Goal: Task Accomplishment & Management: Complete application form

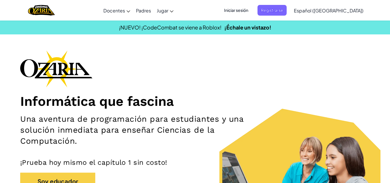
click at [252, 11] on span "Iniciar sesión" at bounding box center [236, 10] width 31 height 11
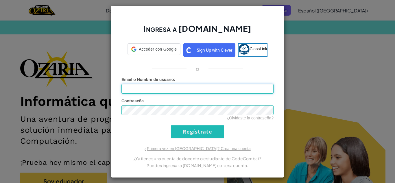
click at [204, 84] on input "Email o Nombre de usuario :" at bounding box center [197, 89] width 152 height 10
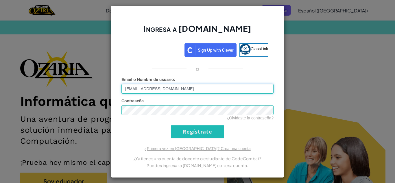
type input "[EMAIL_ADDRESS][DOMAIN_NAME]"
click at [207, 130] on input "Regístrate" at bounding box center [197, 131] width 53 height 13
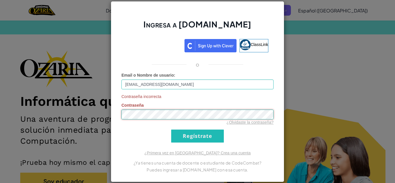
click at [95, 121] on div "Ingresa a [DOMAIN_NAME] ClassLink o Email o Nombre de usuario : [EMAIL_ADDRESS]…" at bounding box center [197, 91] width 395 height 183
click at [183, 131] on input "Regístrate" at bounding box center [197, 135] width 53 height 13
click at [190, 136] on input "Regístrate" at bounding box center [197, 135] width 53 height 13
